Goal: Check status: Check status

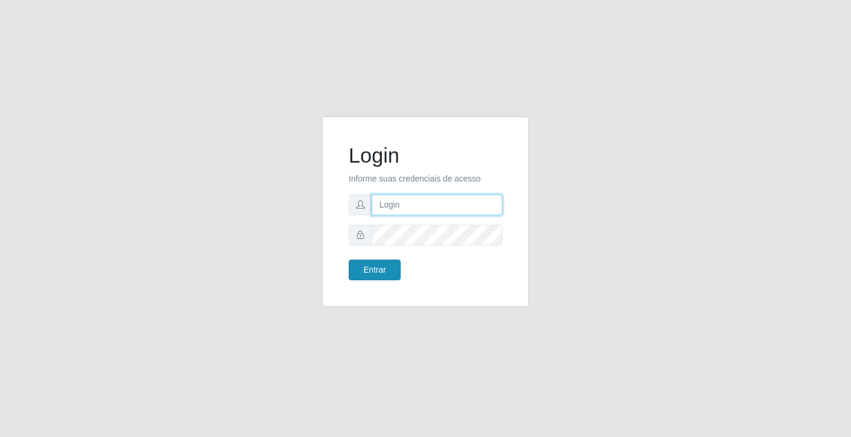
type input "[EMAIL_ADDRESS][DOMAIN_NAME]"
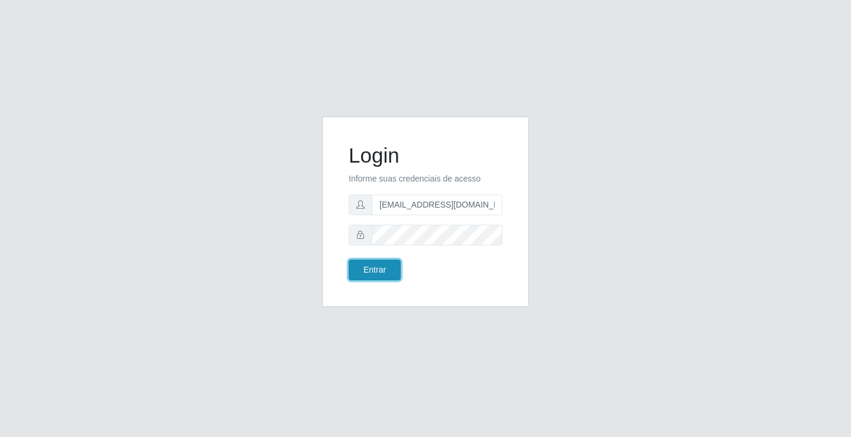
click at [375, 276] on button "Entrar" at bounding box center [375, 269] width 52 height 21
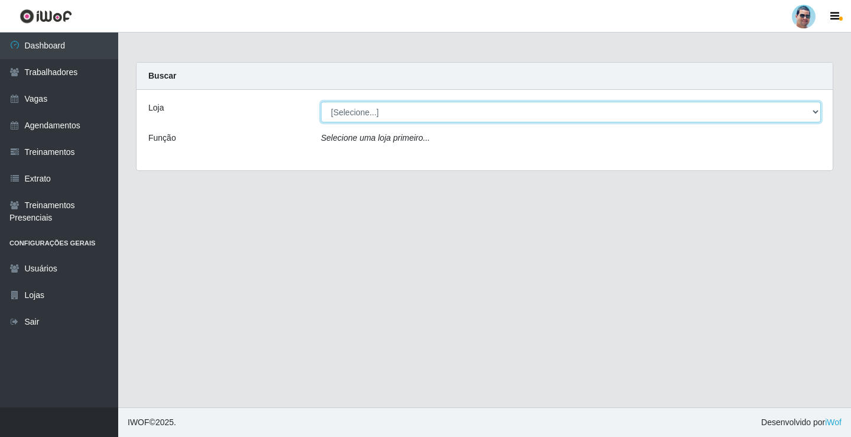
drag, startPoint x: 365, startPoint y: 105, endPoint x: 366, endPoint y: 115, distance: 10.2
click at [365, 105] on select "[Selecione...] Mercadinho Extrabom" at bounding box center [571, 112] width 500 height 21
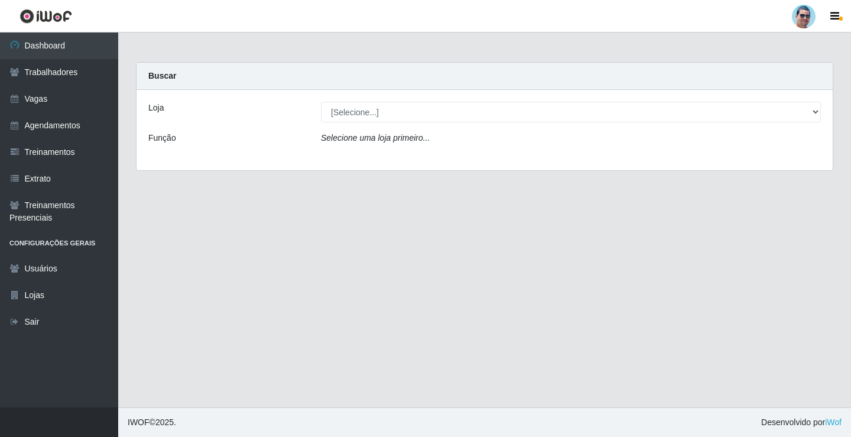
click at [372, 155] on div "Loja [Selecione...] Mercadinho Extrabom Função Selecione uma loja primeiro..." at bounding box center [485, 130] width 696 height 80
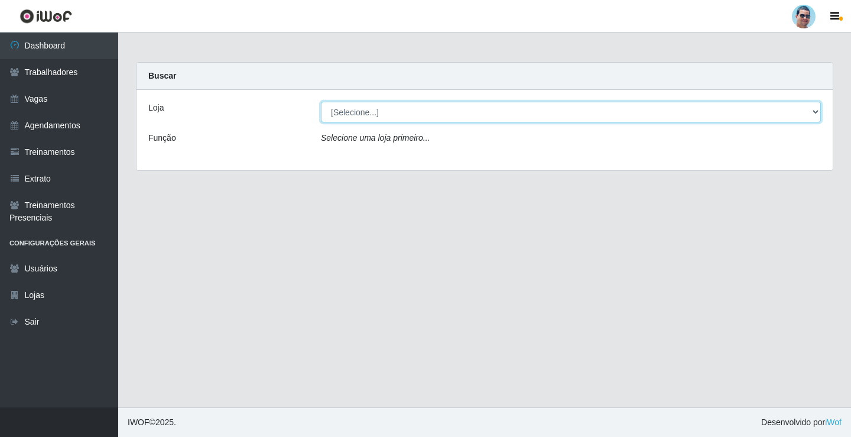
click at [373, 117] on select "[Selecione...] Mercadinho Extrabom" at bounding box center [571, 112] width 500 height 21
select select "175"
click at [321, 102] on select "[Selecione...] Mercadinho Extrabom" at bounding box center [571, 112] width 500 height 21
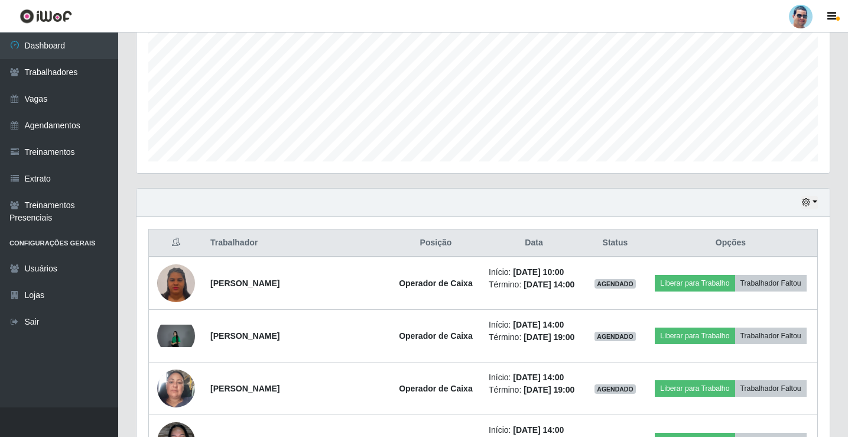
scroll to position [348, 0]
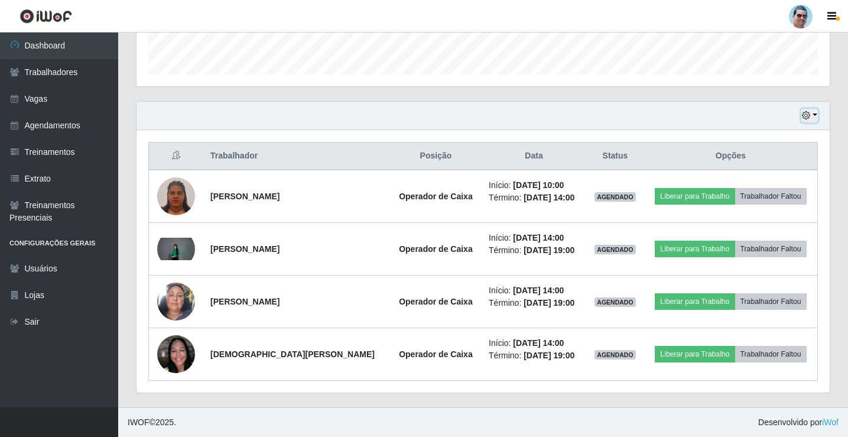
click at [813, 117] on button "button" at bounding box center [809, 116] width 17 height 14
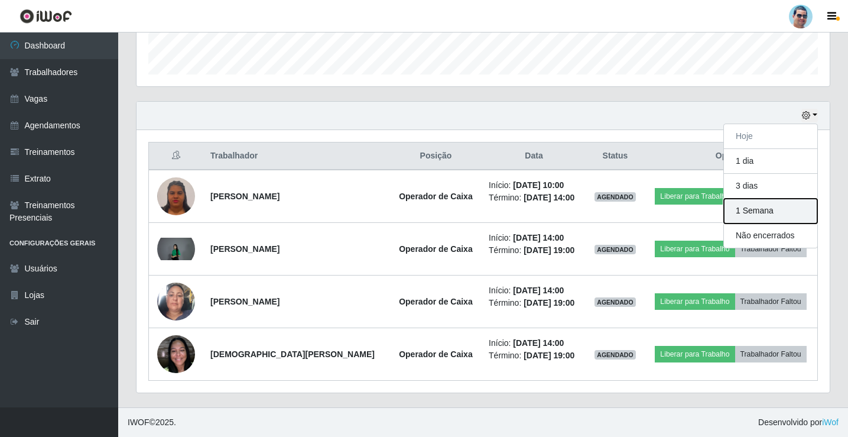
click at [804, 203] on button "1 Semana" at bounding box center [770, 211] width 93 height 25
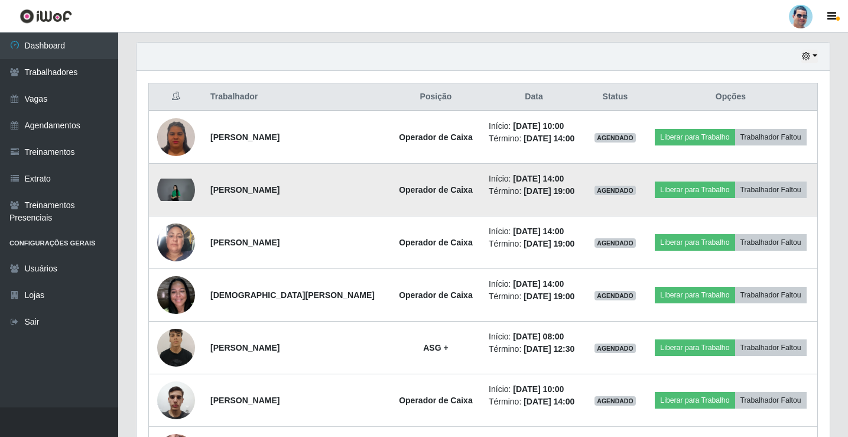
scroll to position [466, 0]
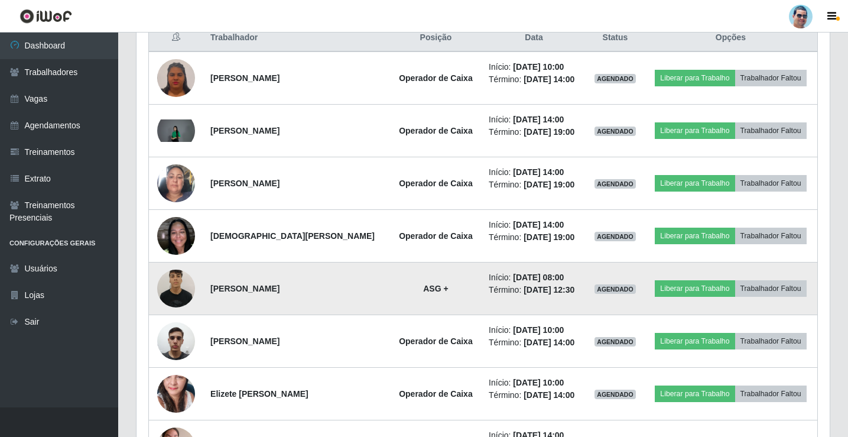
click at [178, 280] on img at bounding box center [176, 288] width 38 height 50
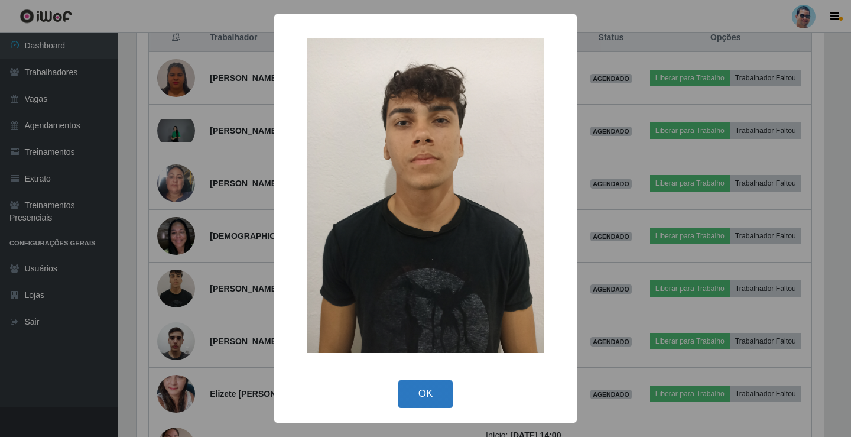
click at [437, 396] on button "OK" at bounding box center [425, 394] width 55 height 28
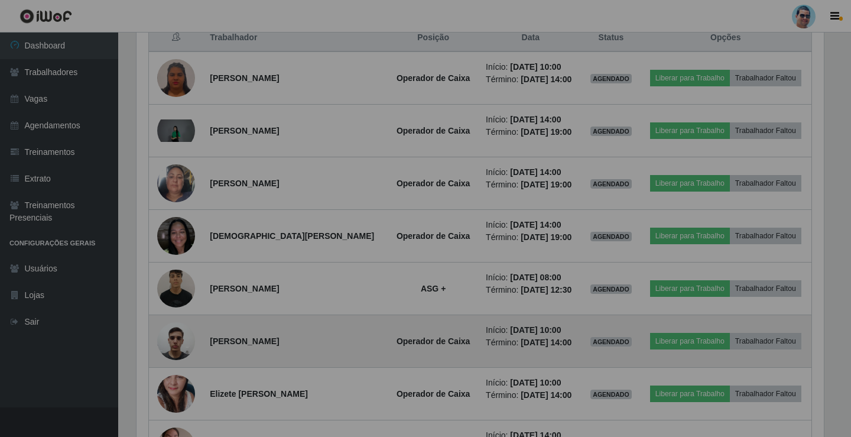
scroll to position [245, 693]
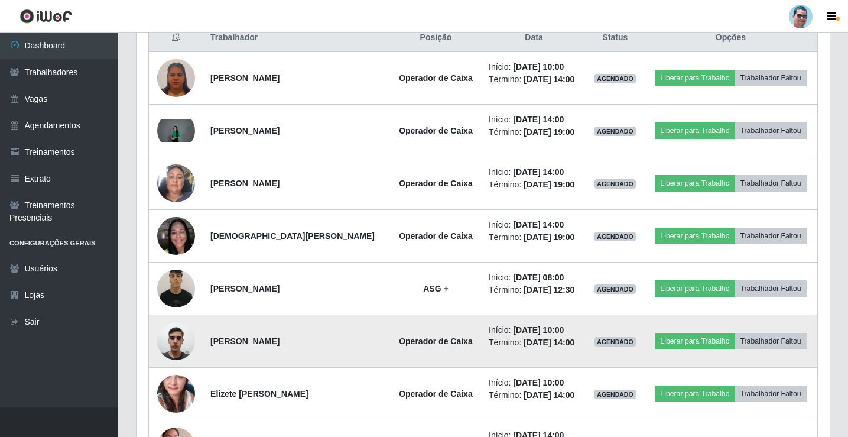
click at [189, 339] on img at bounding box center [176, 341] width 38 height 50
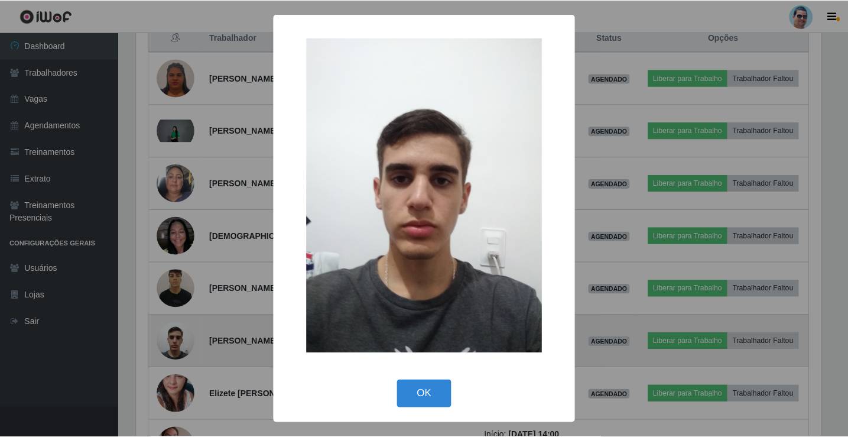
scroll to position [245, 687]
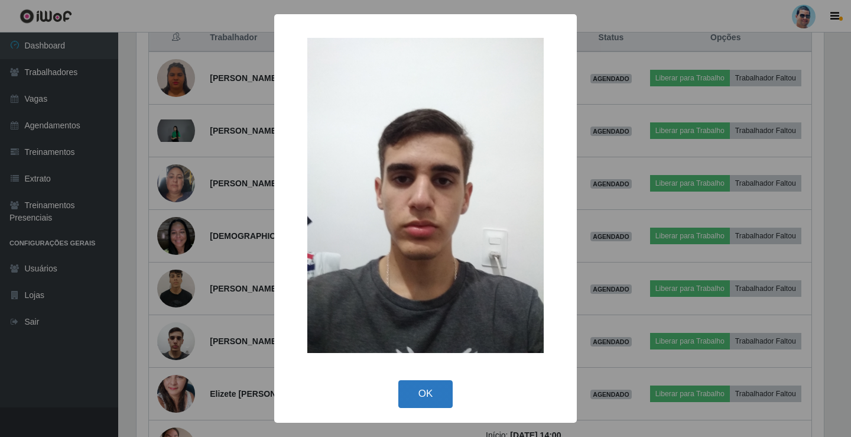
click at [410, 394] on button "OK" at bounding box center [425, 394] width 55 height 28
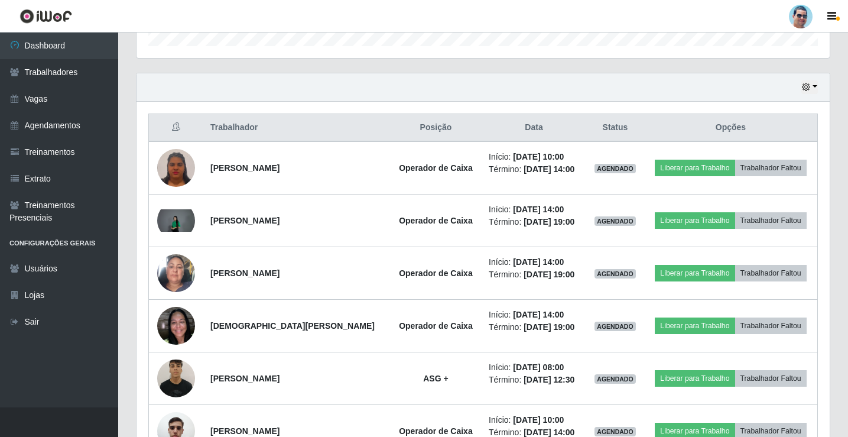
scroll to position [336, 0]
